Goal: Transaction & Acquisition: Purchase product/service

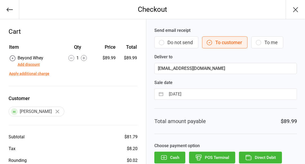
click at [296, 9] on icon "button" at bounding box center [296, 9] width 9 height 9
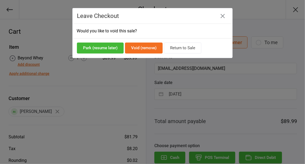
click at [226, 17] on button "button" at bounding box center [223, 16] width 9 height 9
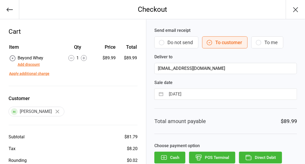
click at [9, 7] on icon "button" at bounding box center [9, 9] width 7 height 7
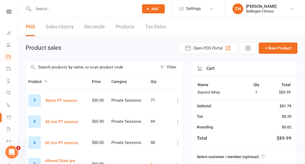
click at [6, 58] on icon at bounding box center [8, 57] width 4 height 4
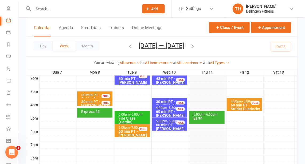
scroll to position [221, 0]
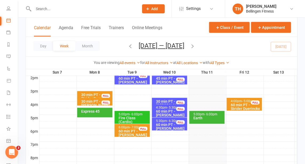
click at [204, 115] on div "5:00pm - 6:00pm" at bounding box center [208, 114] width 30 height 3
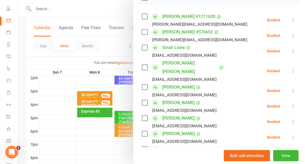
scroll to position [87, 0]
click at [55, 9] on div at bounding box center [161, 82] width 287 height 164
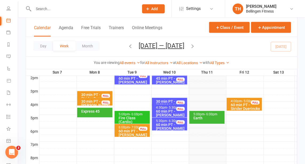
click at [55, 9] on input "text" at bounding box center [83, 8] width 103 height 7
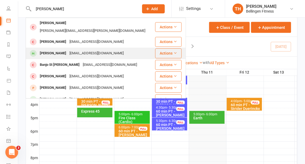
type input "[PERSON_NAME]"
click at [57, 49] on div "[PERSON_NAME]" at bounding box center [53, 53] width 30 height 8
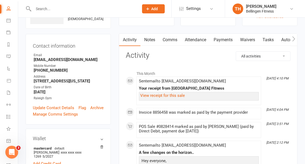
scroll to position [39, 0]
click at [187, 96] on div "View receipt for this sale" at bounding box center [198, 95] width 117 height 5
click at [168, 94] on link "View receipt for this sale" at bounding box center [162, 95] width 45 height 5
click at [41, 11] on input "text" at bounding box center [83, 8] width 103 height 7
click at [8, 82] on icon at bounding box center [8, 80] width 5 height 5
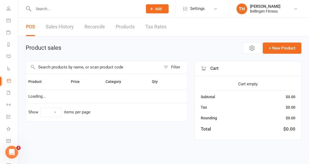
select select "10"
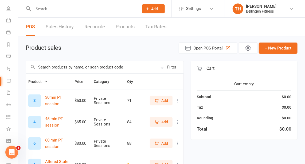
click at [73, 67] on input "text" at bounding box center [91, 67] width 131 height 12
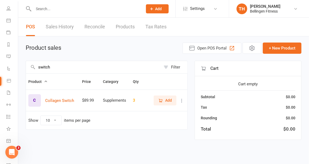
type input "switch"
click at [161, 99] on icon "button" at bounding box center [160, 100] width 5 height 5
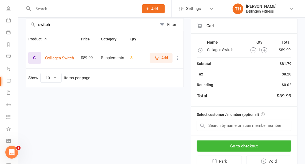
scroll to position [64, 0]
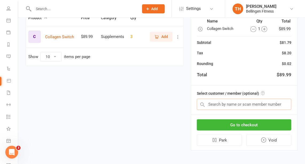
click at [226, 100] on input "text" at bounding box center [244, 104] width 95 height 11
type input "[PERSON_NAME]"
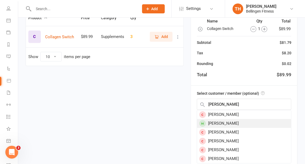
scroll to position [62, 0]
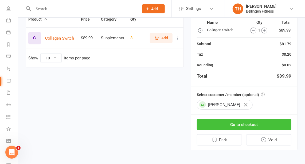
click at [225, 121] on button "Go to checkout" at bounding box center [244, 124] width 95 height 11
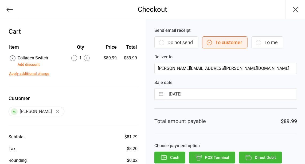
click at [270, 155] on button "Direct Debit" at bounding box center [260, 158] width 43 height 12
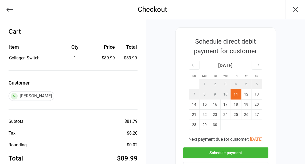
click at [255, 156] on button "Schedule payment" at bounding box center [225, 152] width 85 height 11
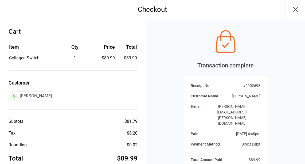
click at [296, 6] on icon "button" at bounding box center [296, 9] width 9 height 9
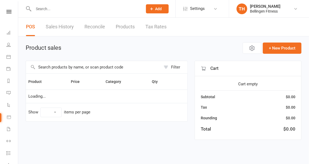
select select "10"
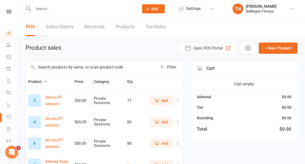
click at [10, 33] on icon at bounding box center [8, 32] width 4 height 4
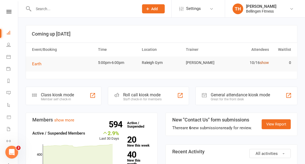
click at [266, 62] on link "show" at bounding box center [264, 62] width 9 height 4
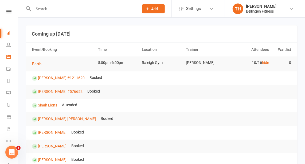
click at [11, 57] on link "Calendar" at bounding box center [12, 57] width 12 height 12
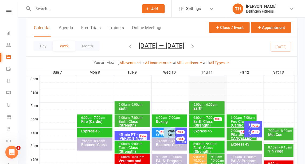
scroll to position [73, 0]
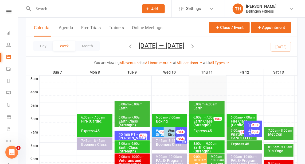
click at [210, 121] on div "Earth Class (Strength)" at bounding box center [208, 122] width 30 height 7
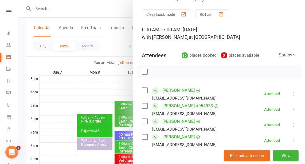
scroll to position [0, 0]
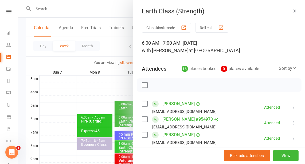
click at [291, 10] on icon "button" at bounding box center [294, 10] width 6 height 3
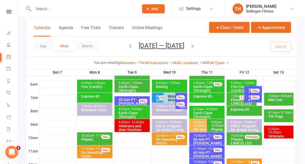
scroll to position [108, 0]
click at [217, 96] on div "Express 45" at bounding box center [208, 96] width 30 height 4
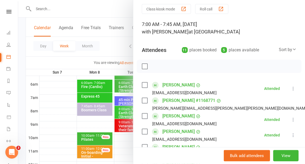
scroll to position [0, 0]
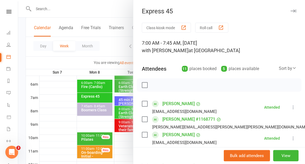
click at [291, 11] on icon "button" at bounding box center [294, 10] width 6 height 3
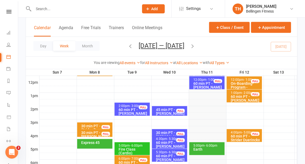
scroll to position [190, 0]
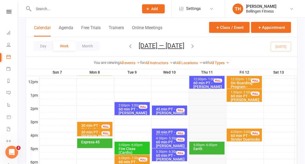
click at [207, 148] on div "Earth" at bounding box center [208, 149] width 30 height 4
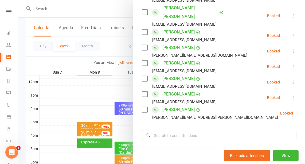
scroll to position [142, 0]
click at [207, 148] on div "Bulk add attendees View" at bounding box center [219, 155] width 172 height 17
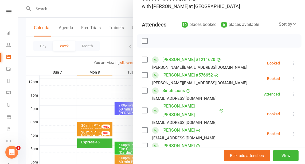
scroll to position [0, 0]
